Goal: Transaction & Acquisition: Purchase product/service

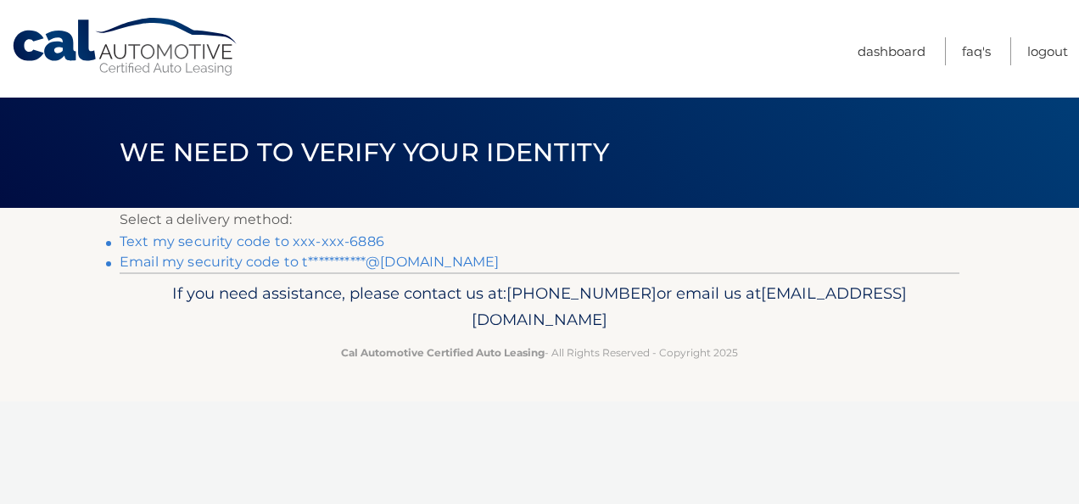
click at [336, 243] on link "Text my security code to xxx-xxx-6886" at bounding box center [252, 241] width 265 height 16
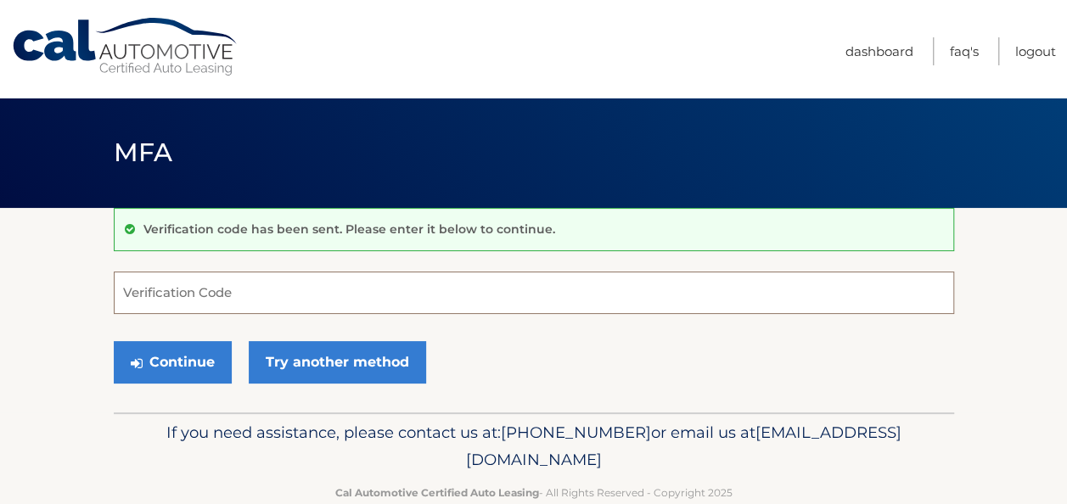
click at [312, 295] on input "Verification Code" at bounding box center [534, 293] width 840 height 42
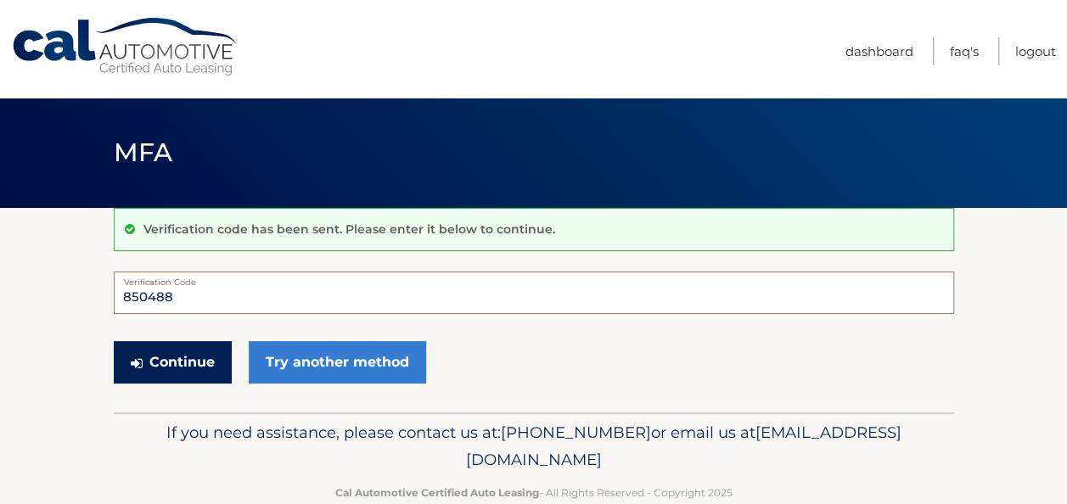
type input "850488"
click at [185, 360] on button "Continue" at bounding box center [173, 362] width 118 height 42
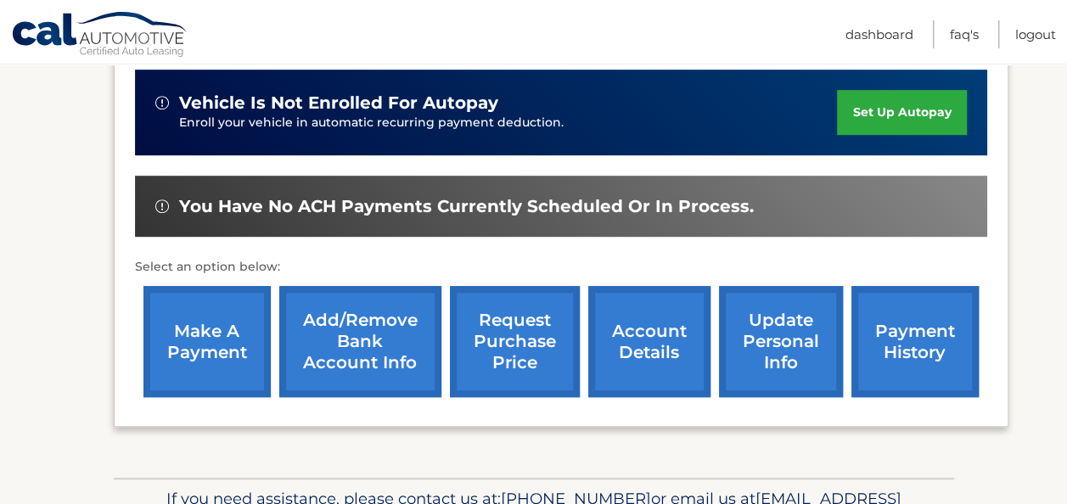
scroll to position [423, 0]
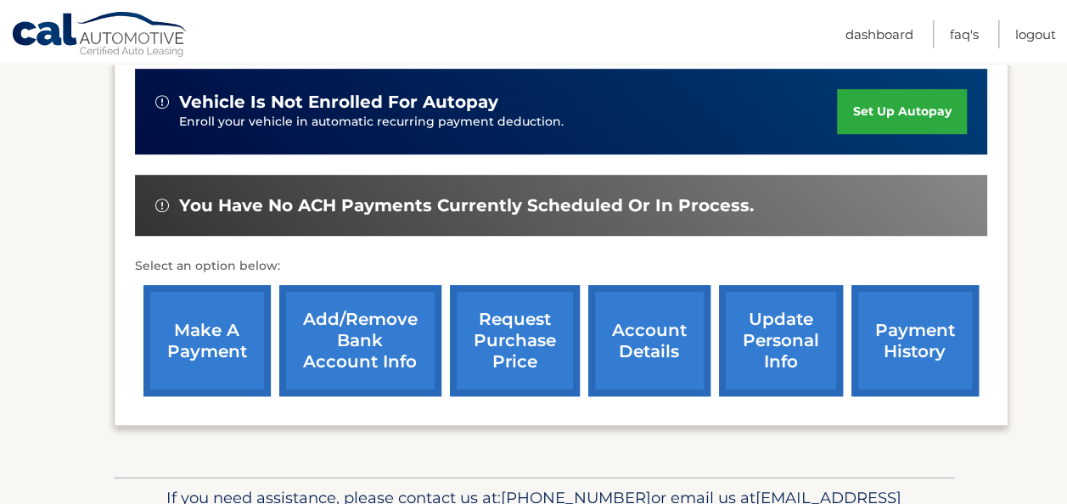
click at [226, 334] on link "make a payment" at bounding box center [206, 340] width 127 height 111
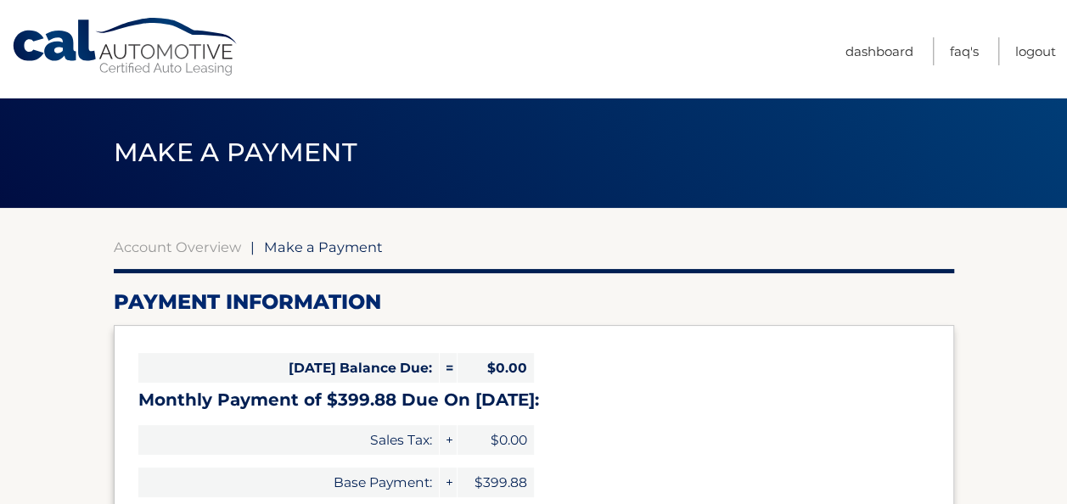
select select "MzIxNTY0YjUtYzY0NC00NjA4LWJjN2UtMzcyNmQzMmQ1ODRl"
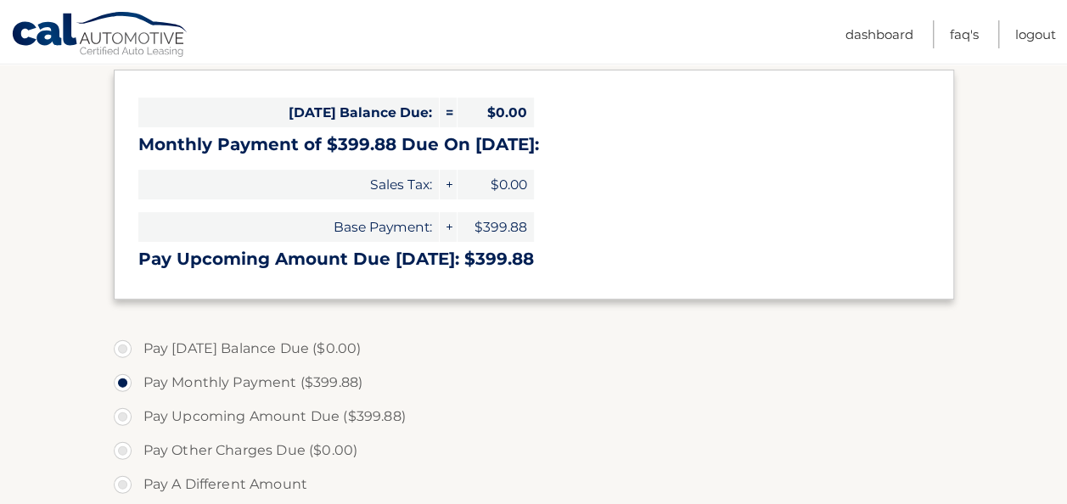
scroll to position [256, 0]
click at [313, 412] on label "Pay Upcoming Amount Due ($399.88)" at bounding box center [534, 416] width 840 height 34
click at [137, 412] on input "Pay Upcoming Amount Due ($399.88)" at bounding box center [129, 412] width 17 height 27
radio input "true"
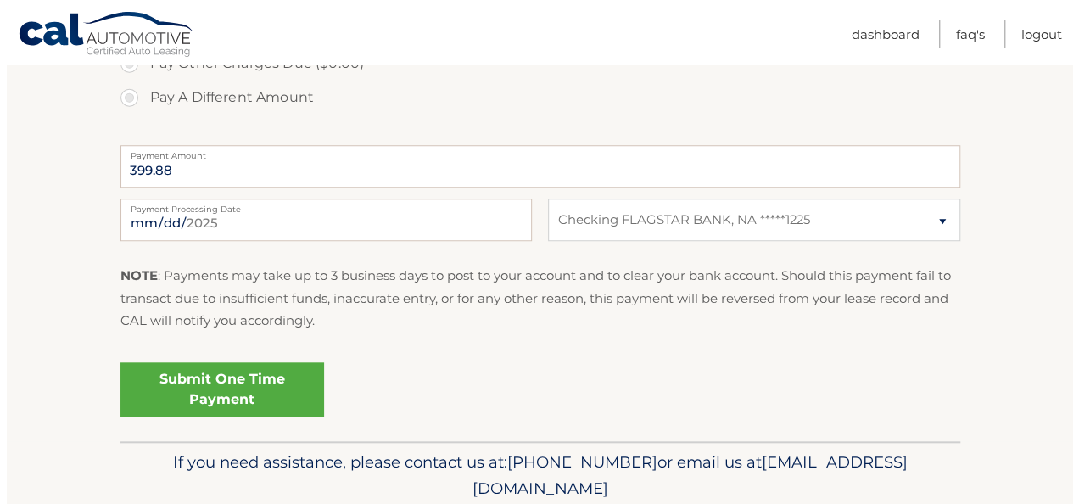
scroll to position [643, 0]
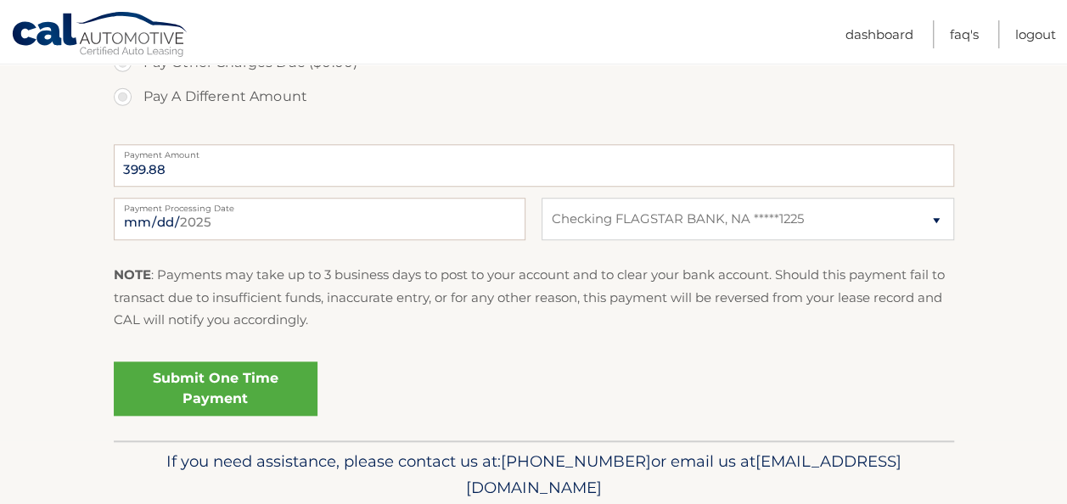
click at [222, 375] on link "Submit One Time Payment" at bounding box center [216, 389] width 204 height 54
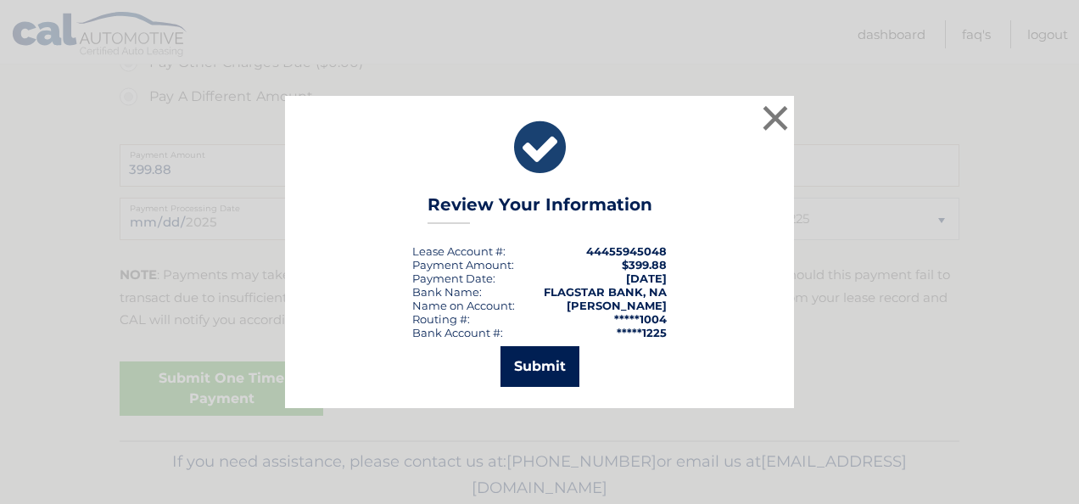
click at [540, 358] on button "Submit" at bounding box center [540, 366] width 79 height 41
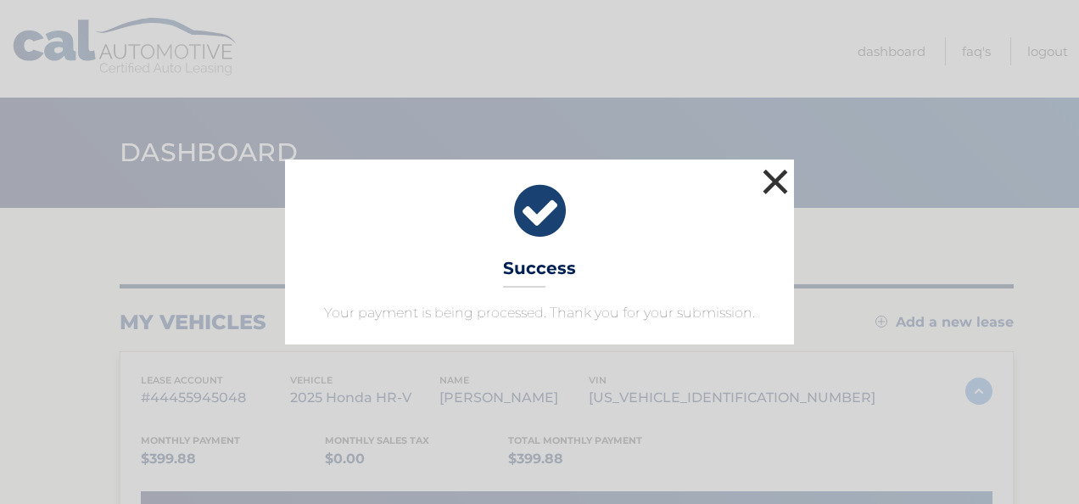
click at [771, 182] on button "×" at bounding box center [776, 182] width 34 height 34
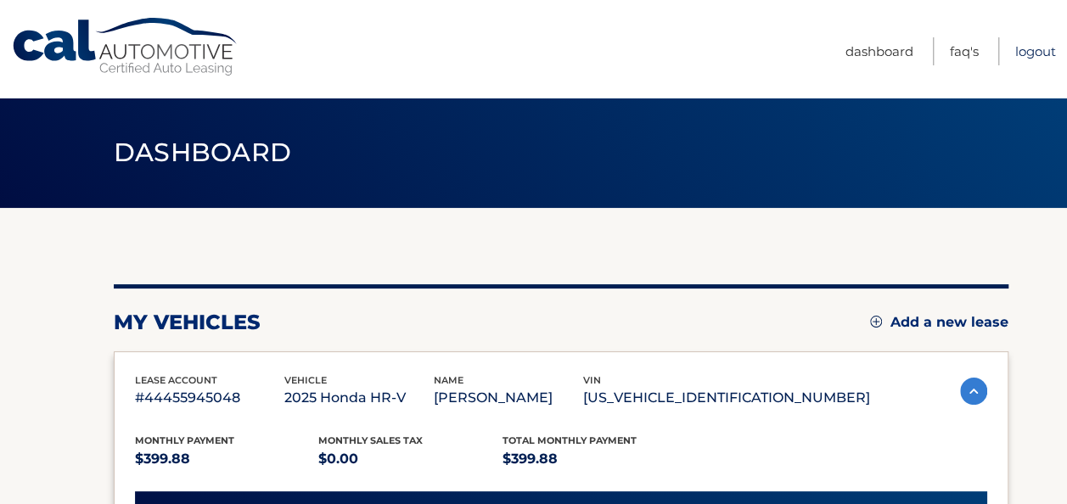
click at [1026, 53] on link "Logout" at bounding box center [1035, 51] width 41 height 28
